Goal: Task Accomplishment & Management: Complete application form

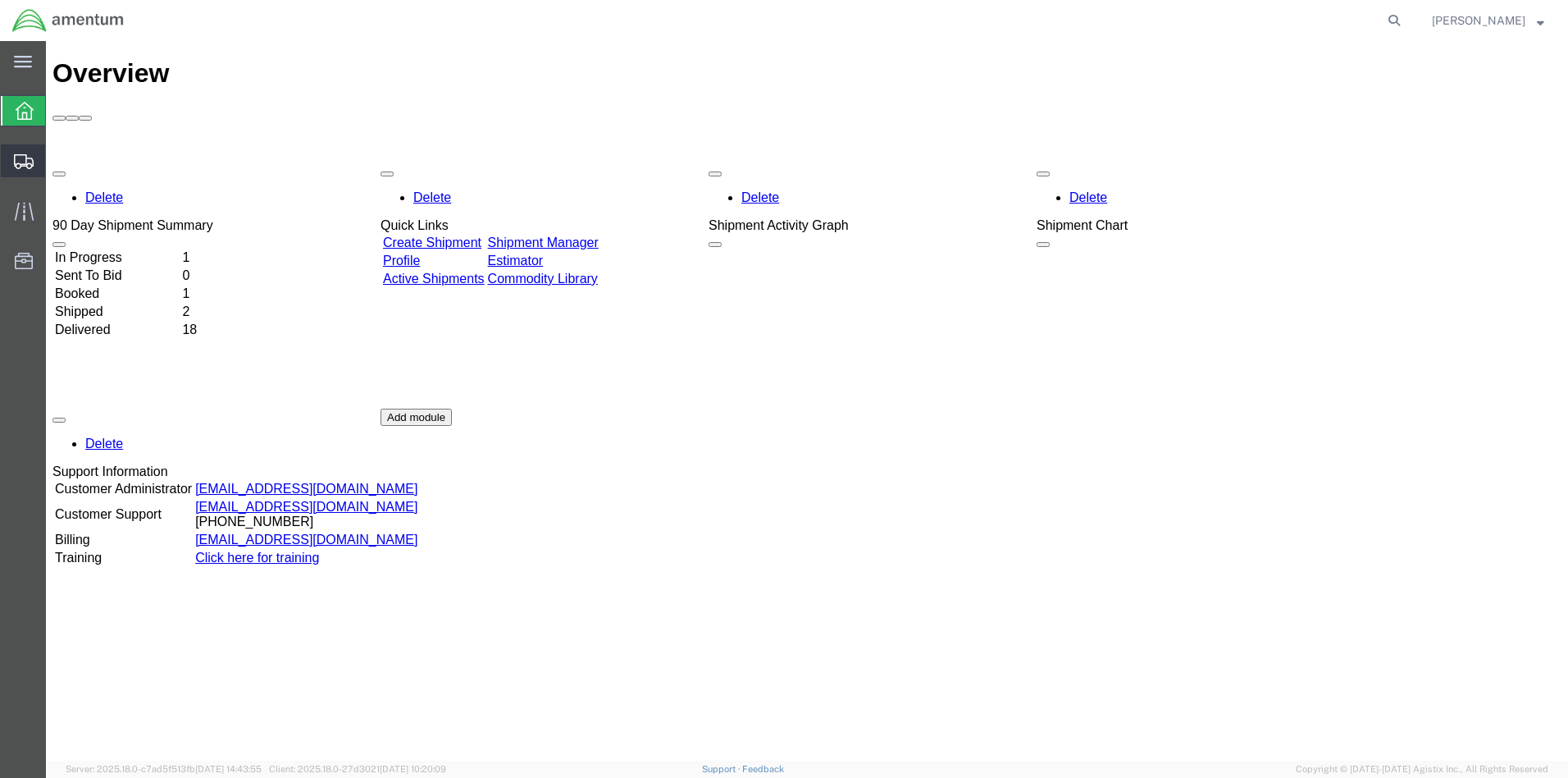
click at [0, 0] on span "Create from Template" at bounding box center [0, 0] width 0 height 0
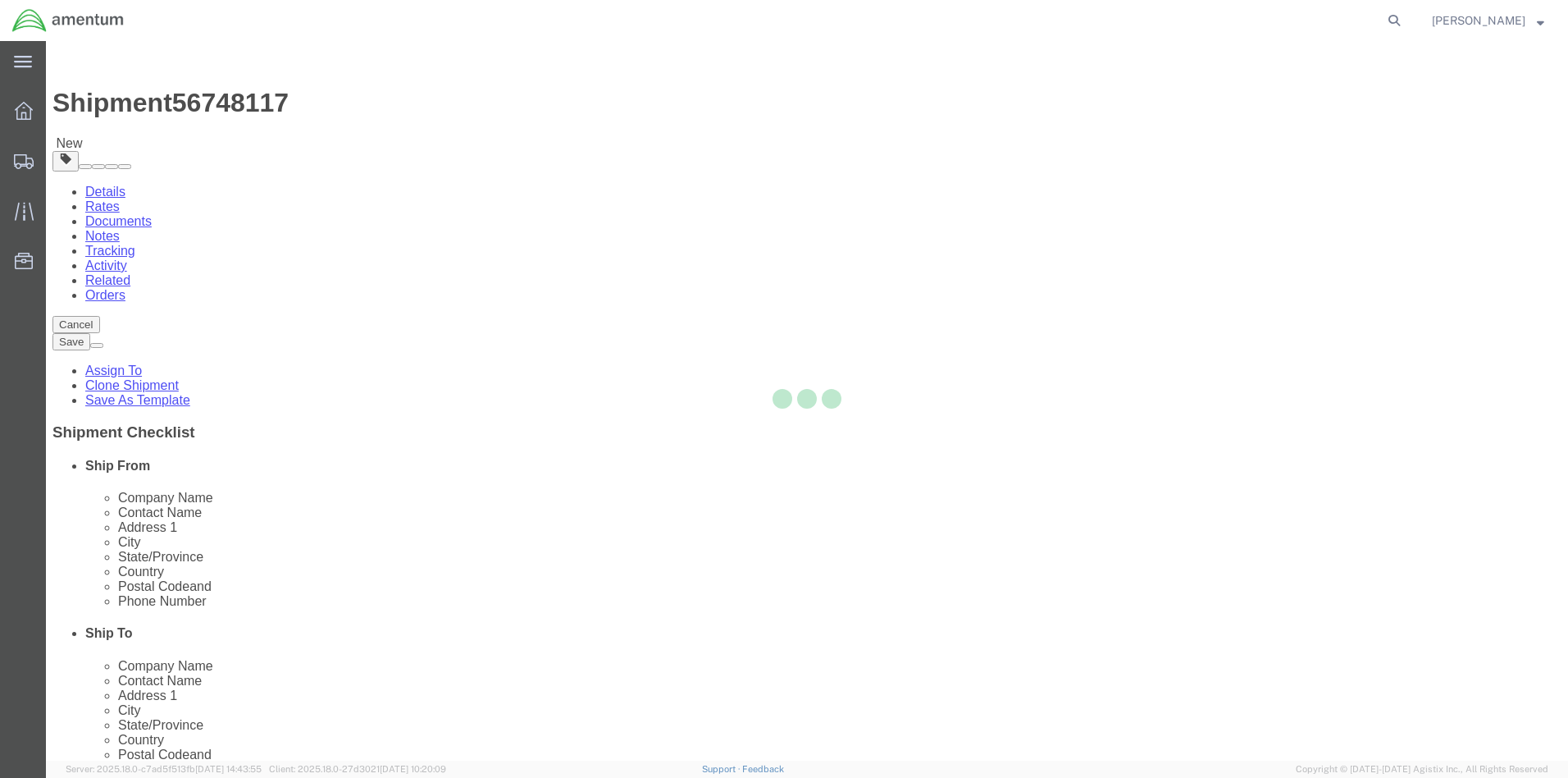
select select
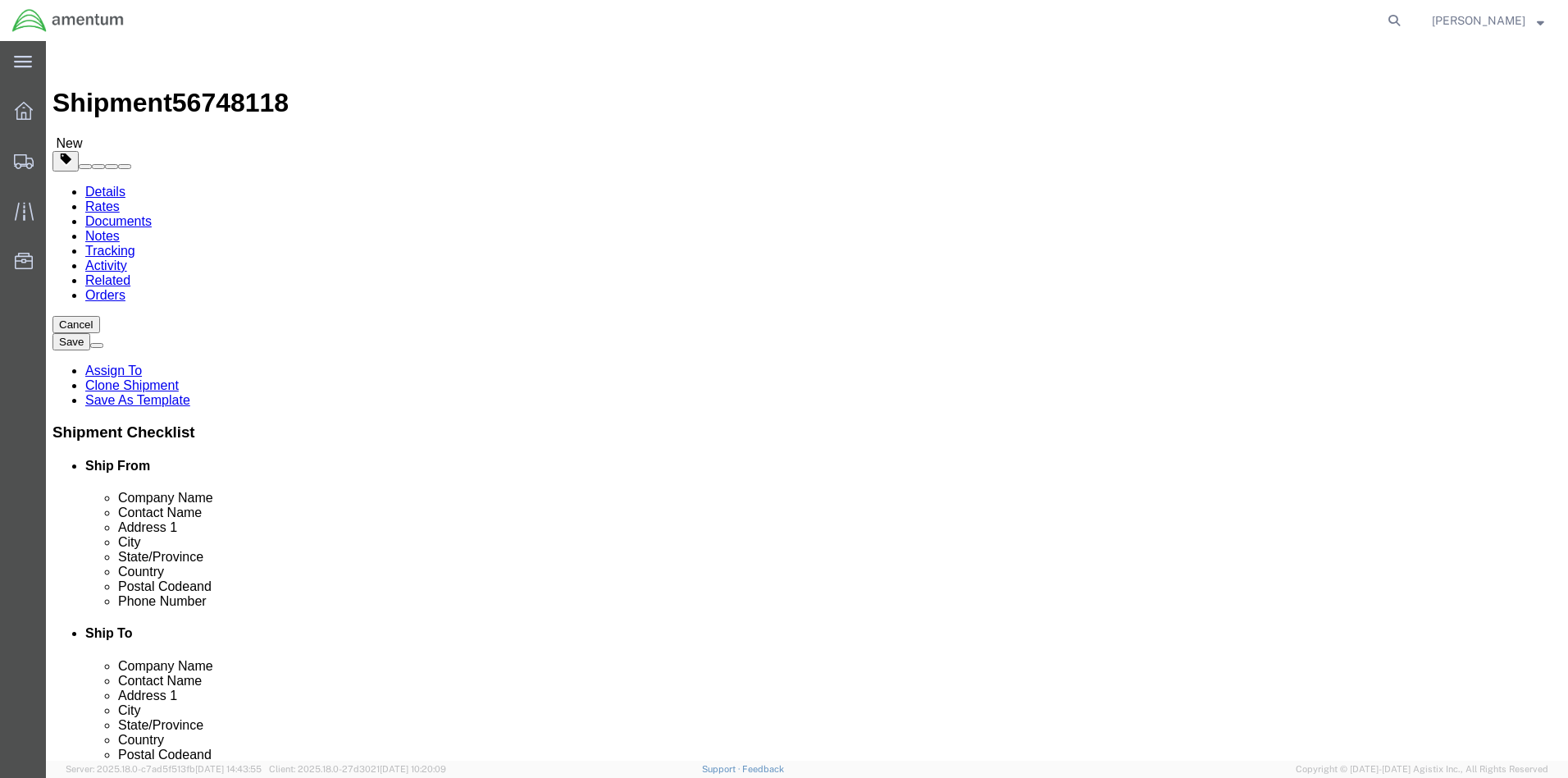
click div "[DATE] 12:20 PM"
click button "Apply"
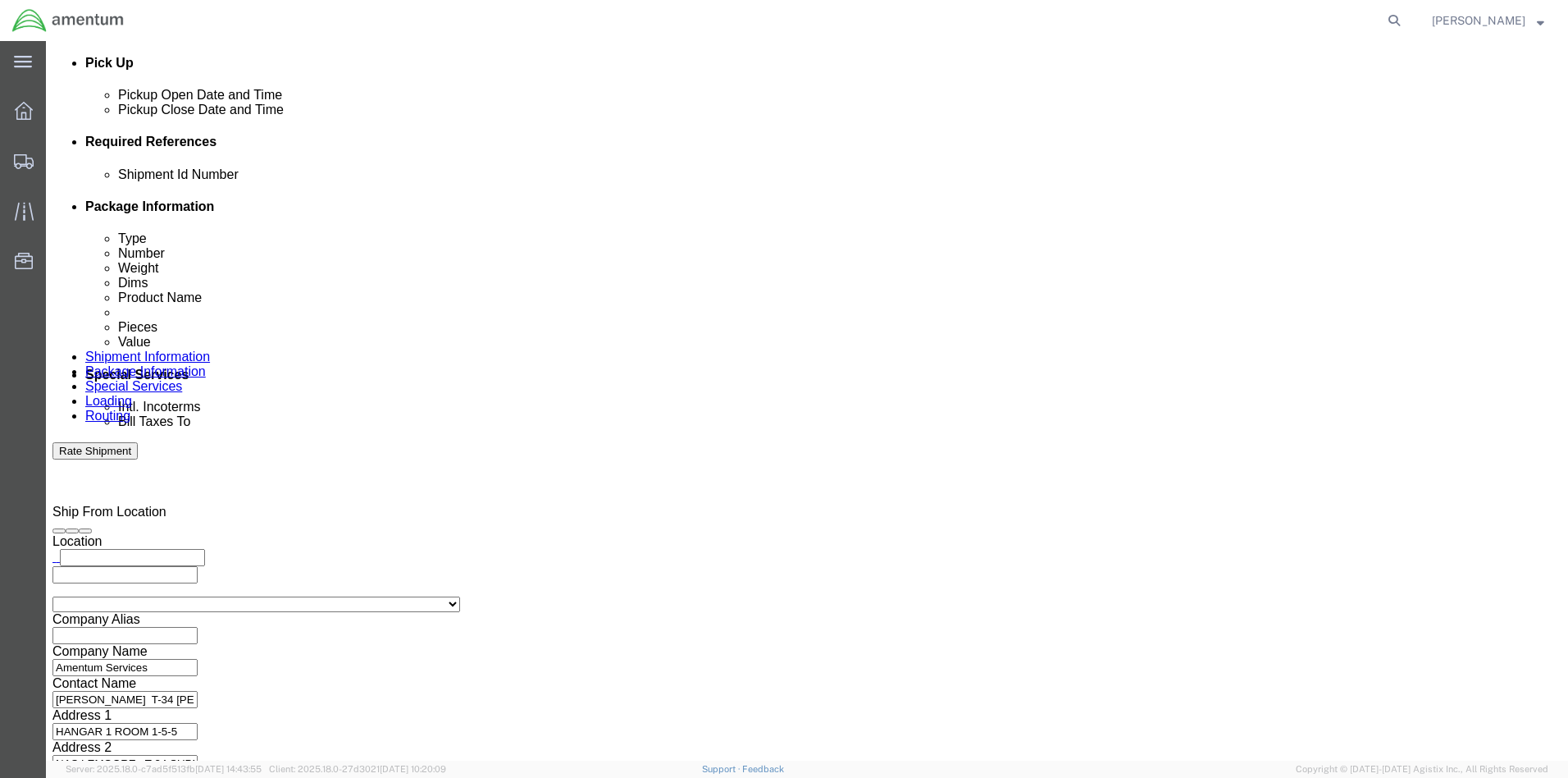
click div "[DATE] 1:20 PM"
type input "3:20 PM"
click button "Apply"
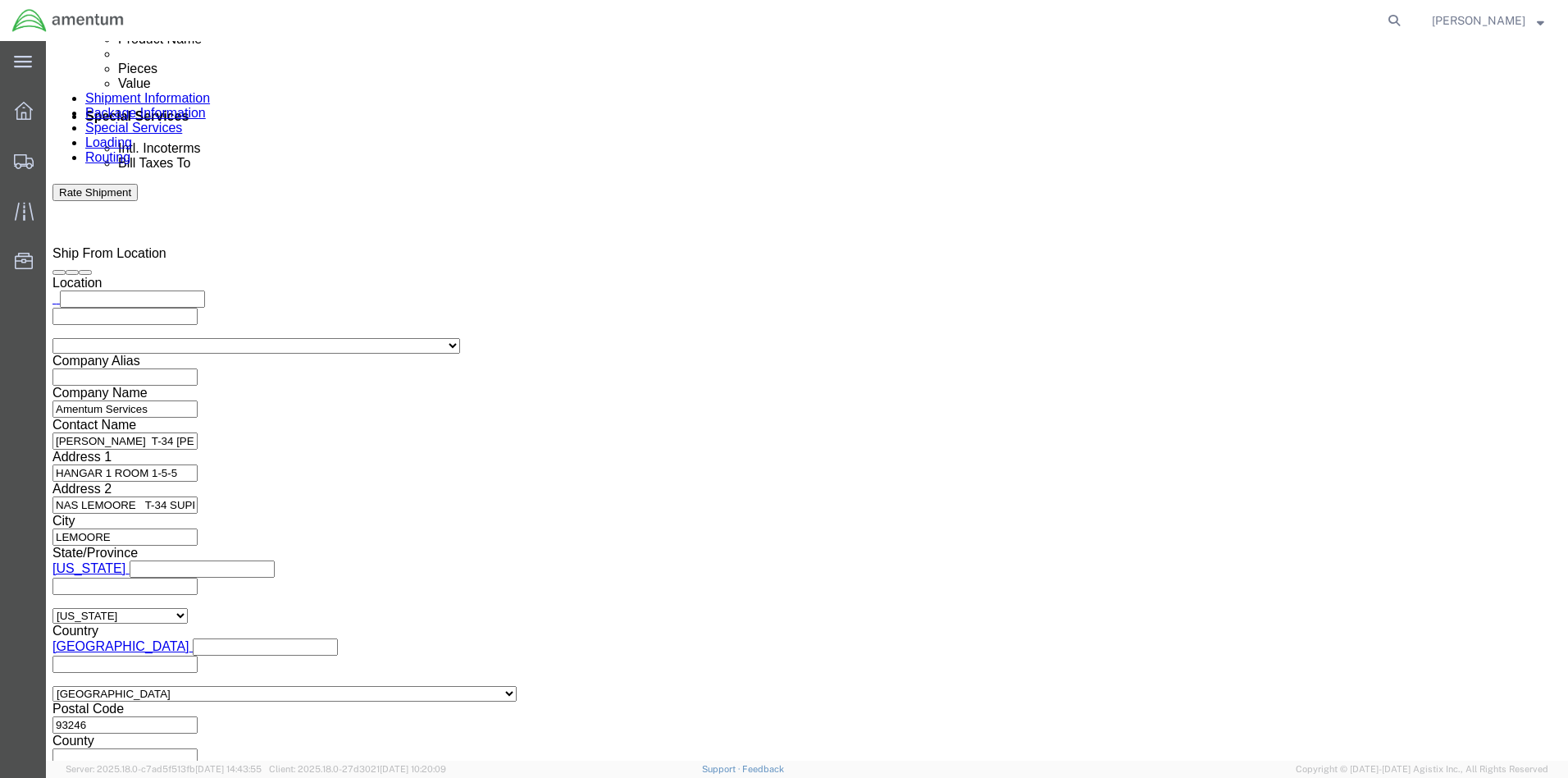
click button "Continue"
click link "Add Content"
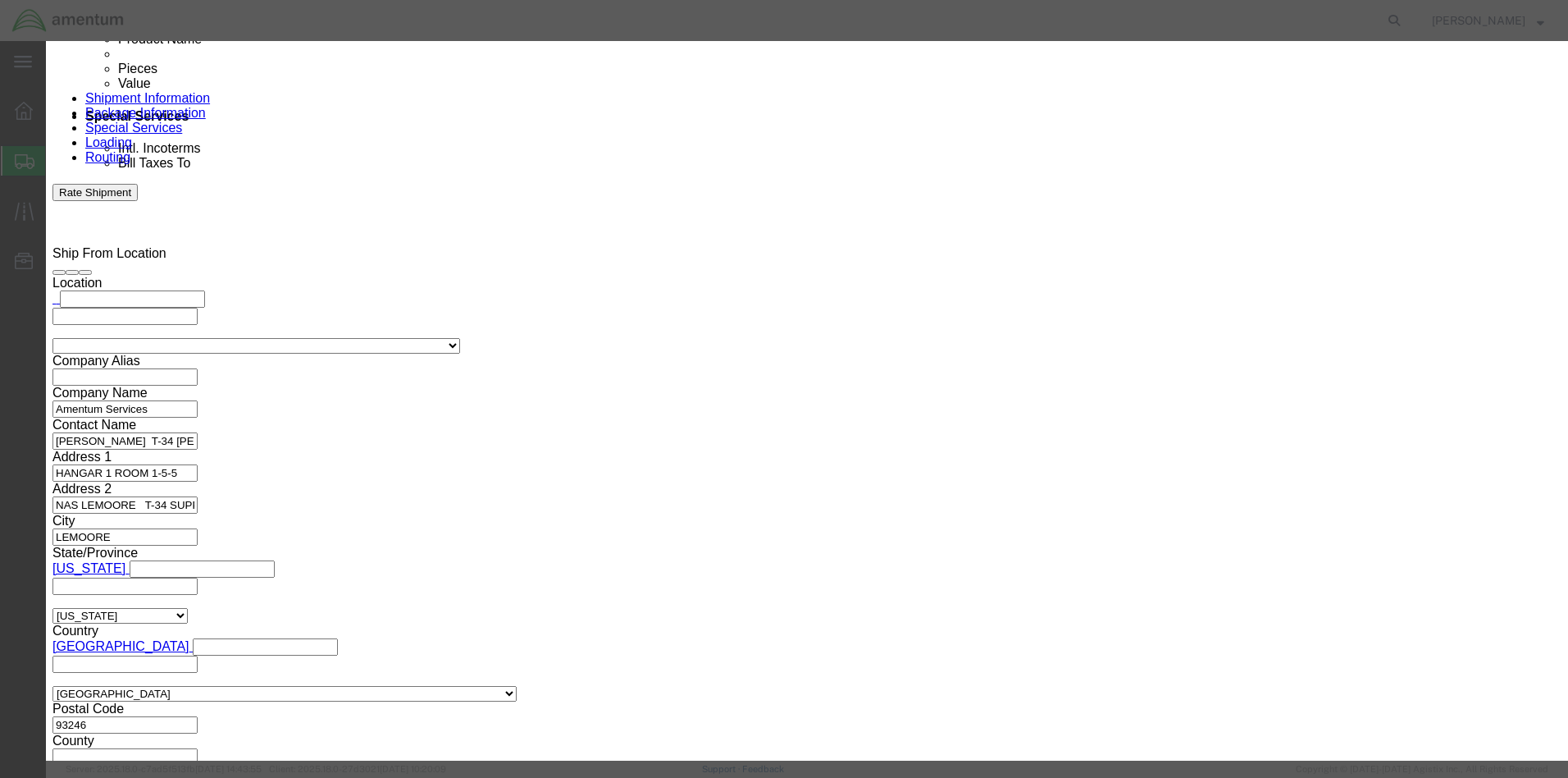
click input "text"
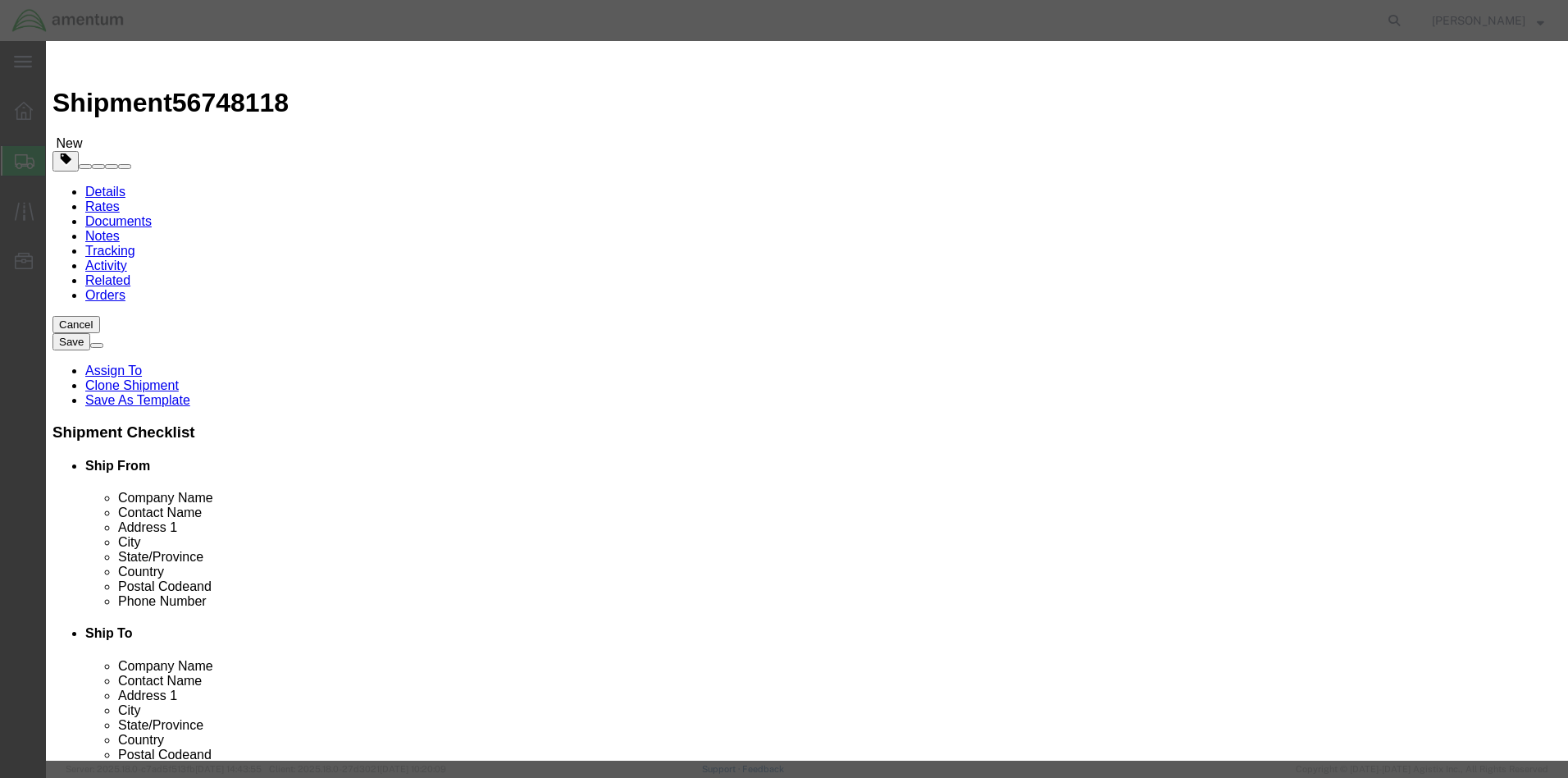
type input "aircraft parts"
click input "0"
type input "1"
click input "text"
type input "100.00"
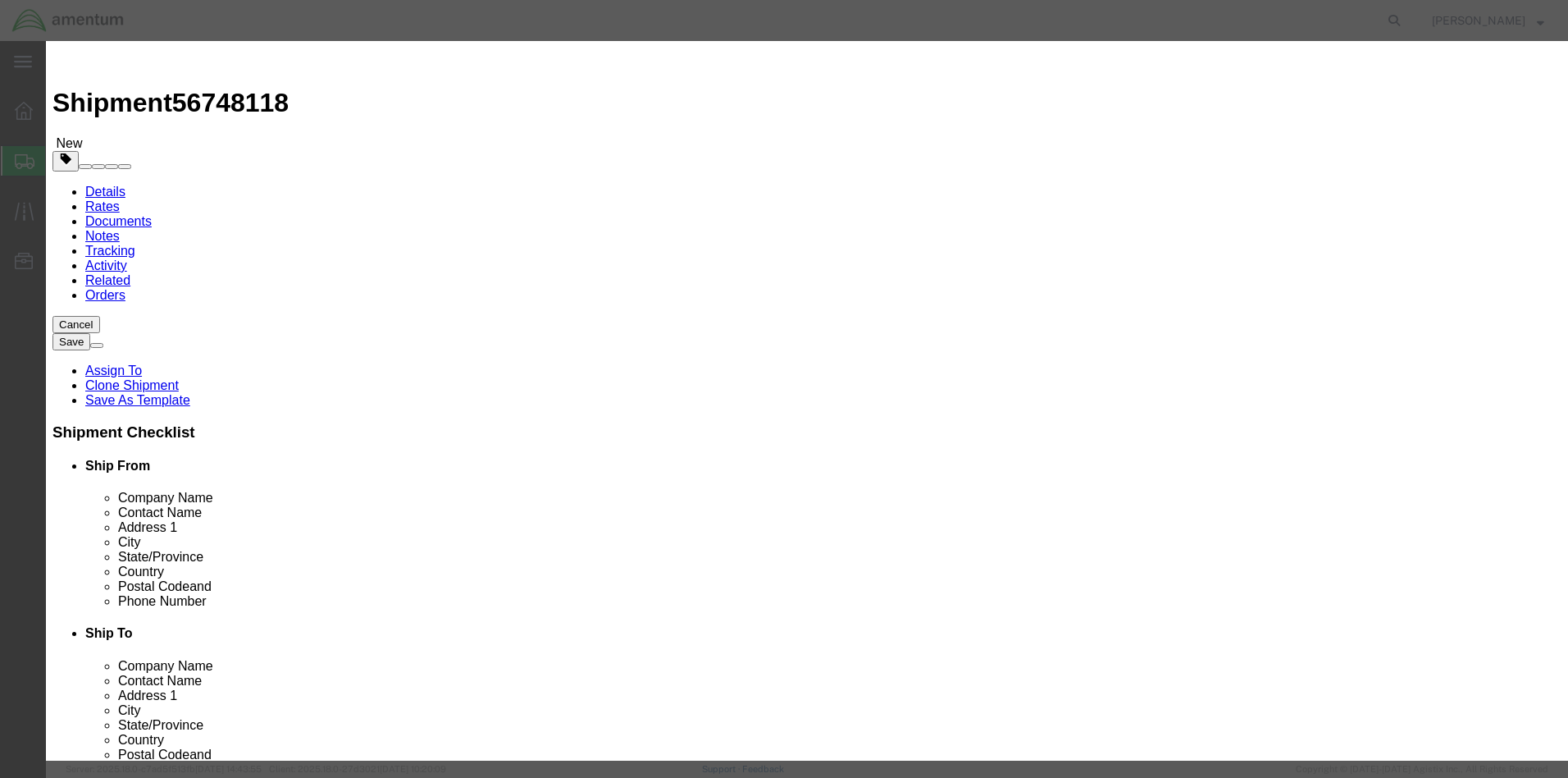
click button "Save & Close"
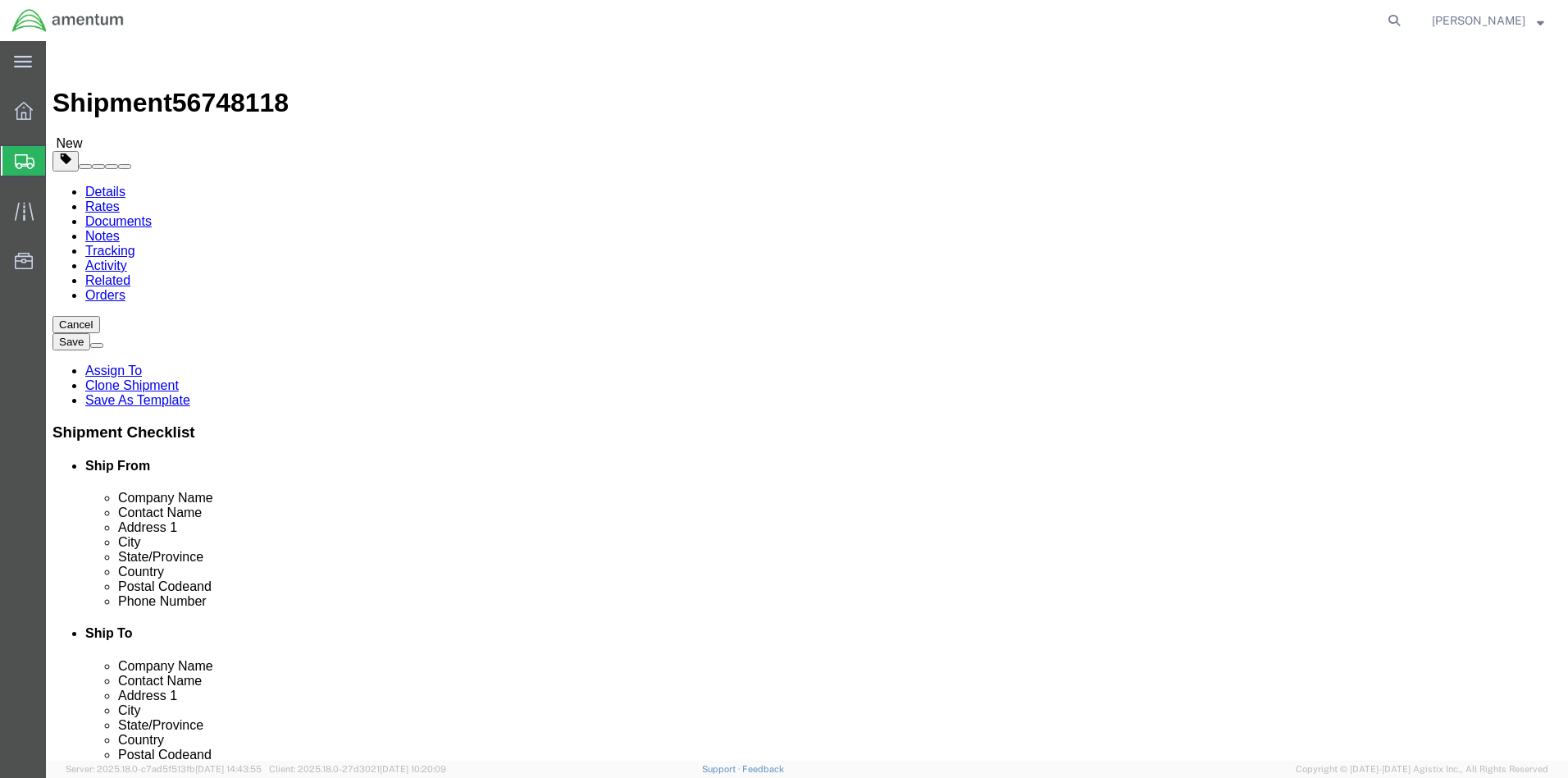
click link "Add Content"
